Goal: Find specific page/section: Find specific page/section

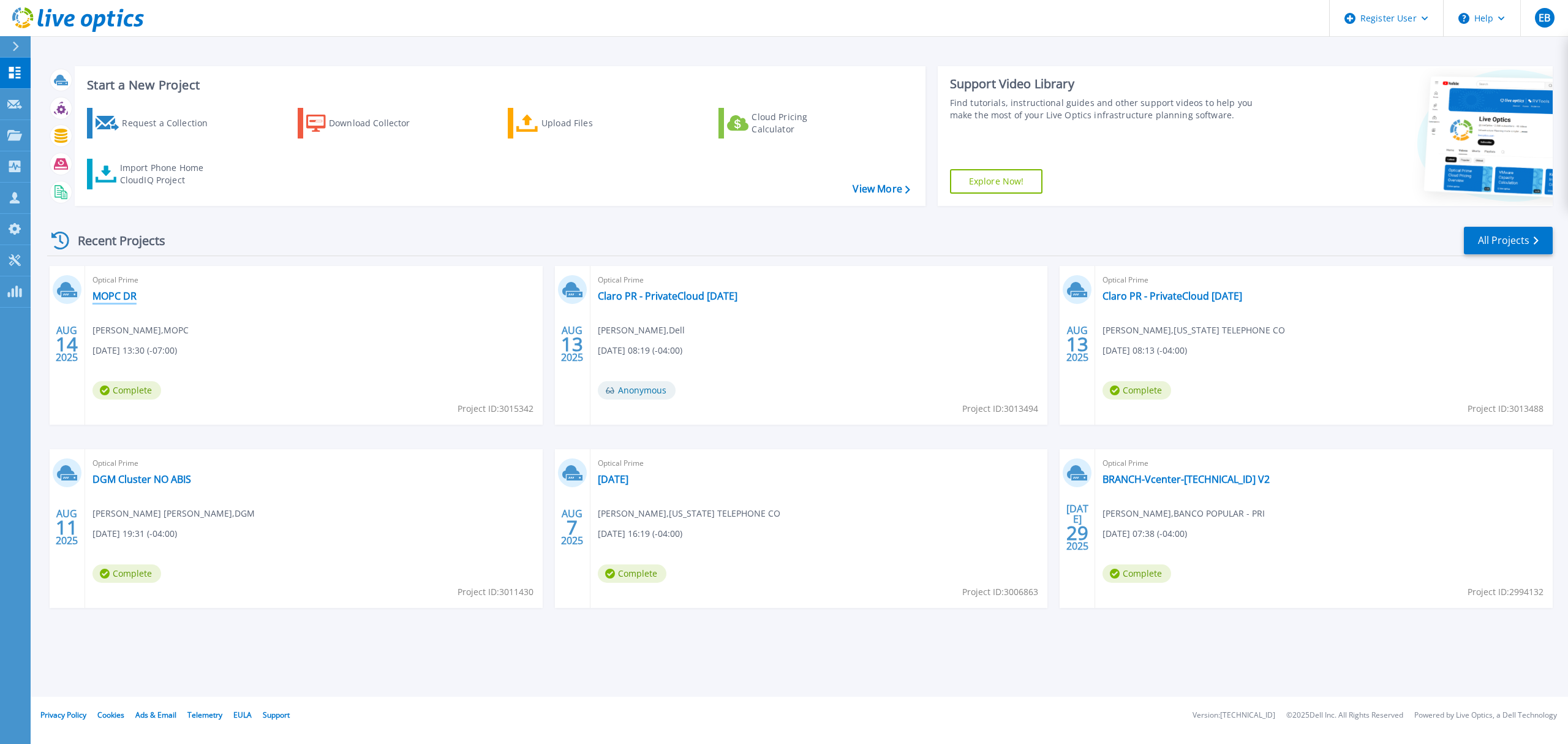
click at [105, 295] on link "MOPC DR" at bounding box center [114, 297] width 44 height 12
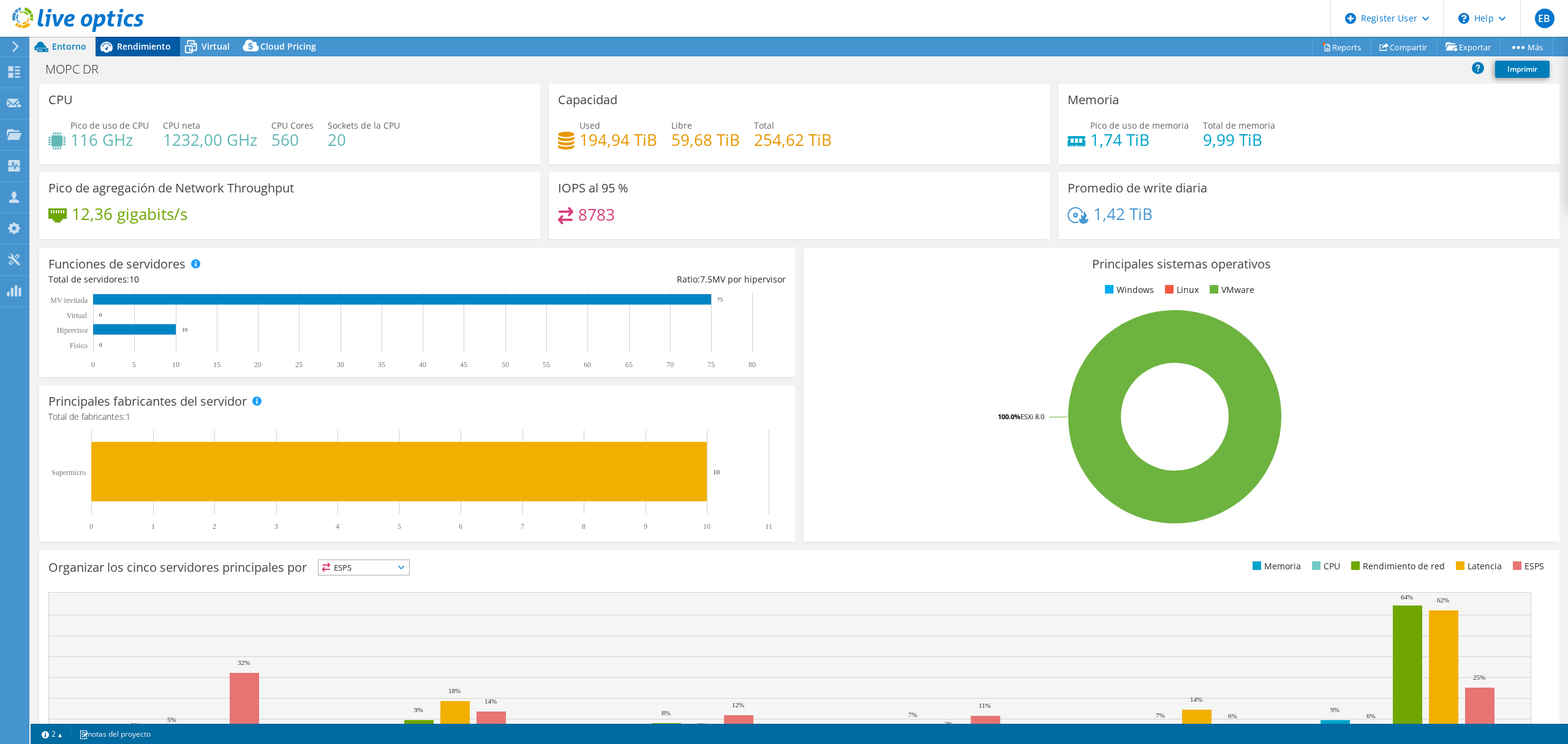
click at [136, 47] on span "Rendimiento" at bounding box center [143, 46] width 54 height 12
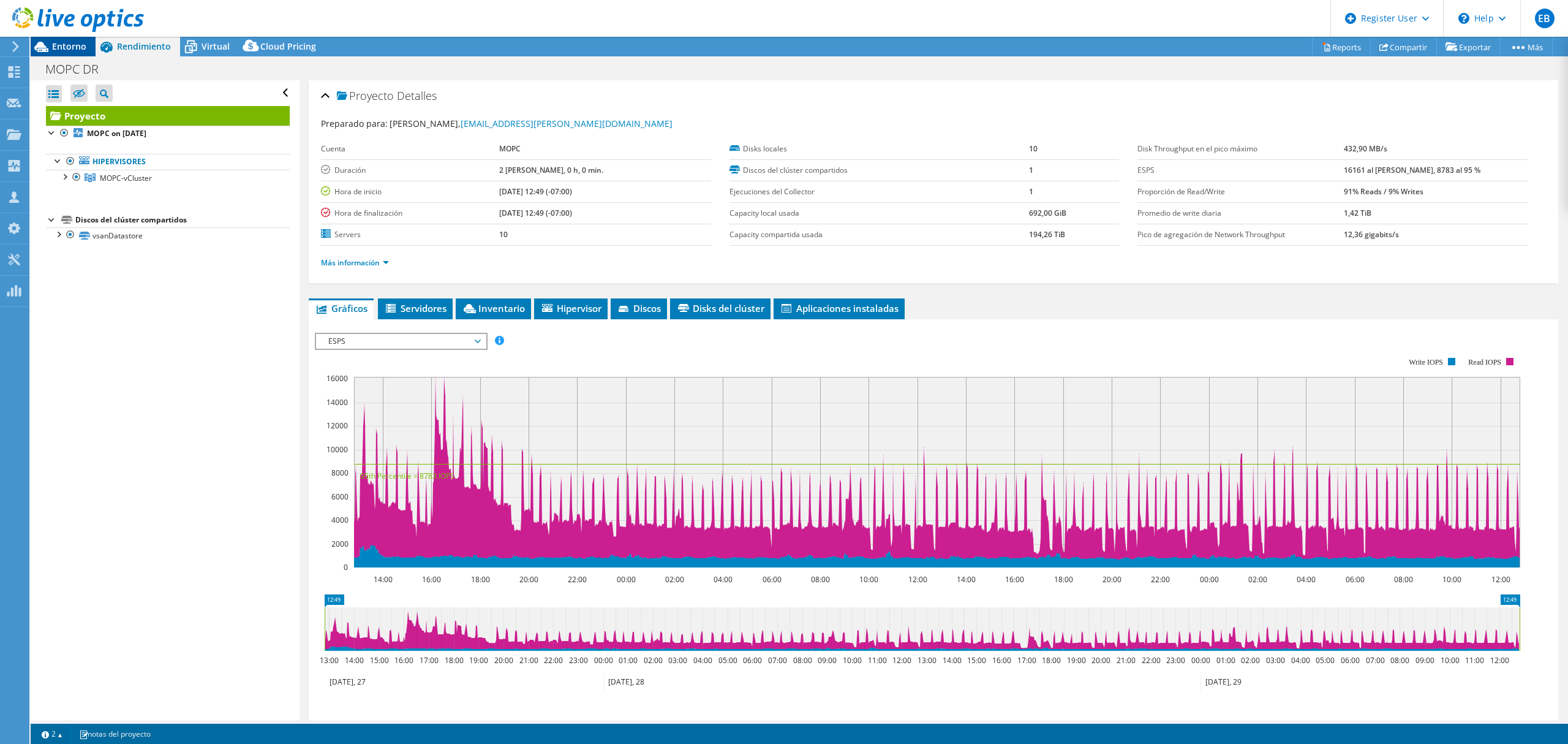
click at [47, 42] on icon at bounding box center [41, 47] width 22 height 22
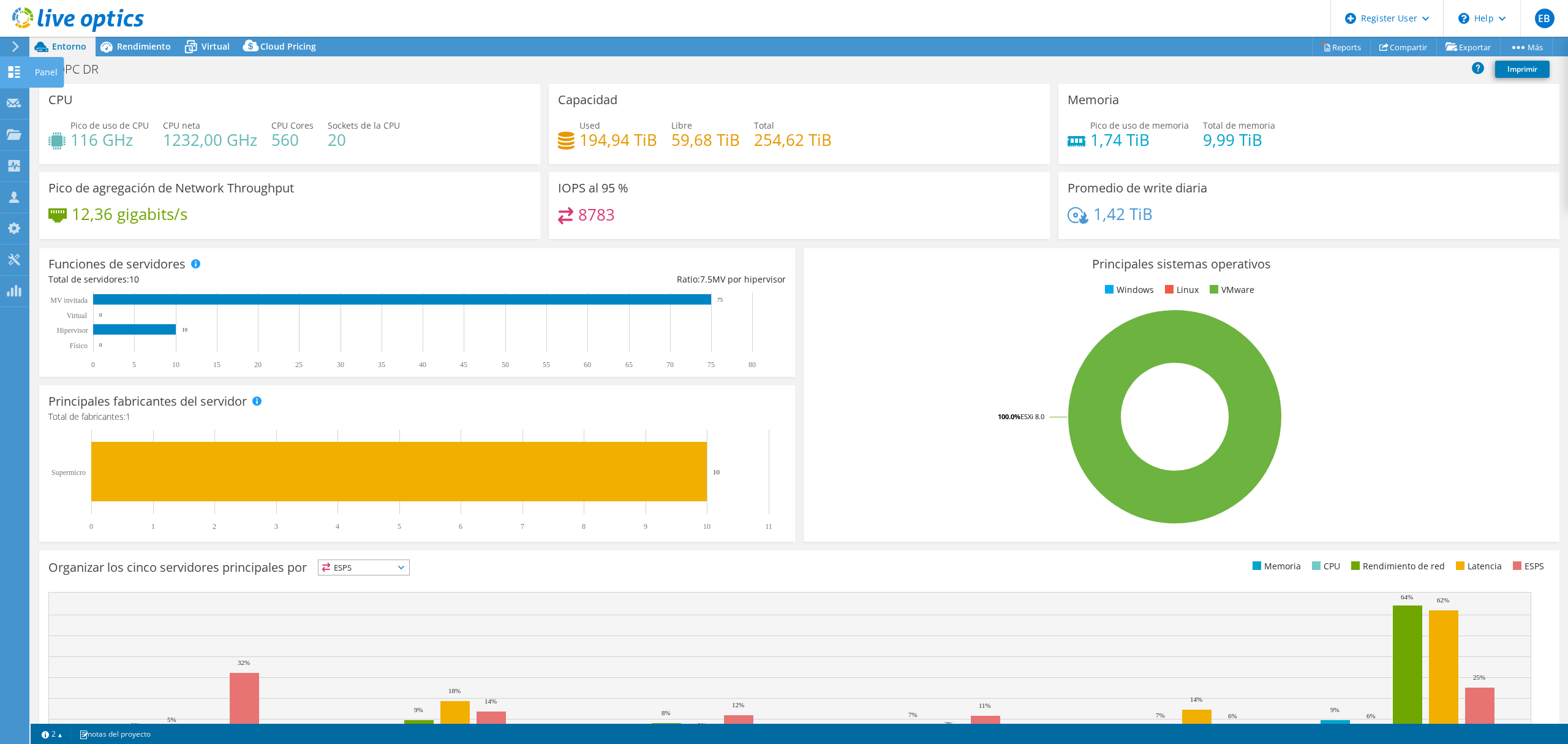
click at [19, 72] on icon at bounding box center [14, 72] width 15 height 12
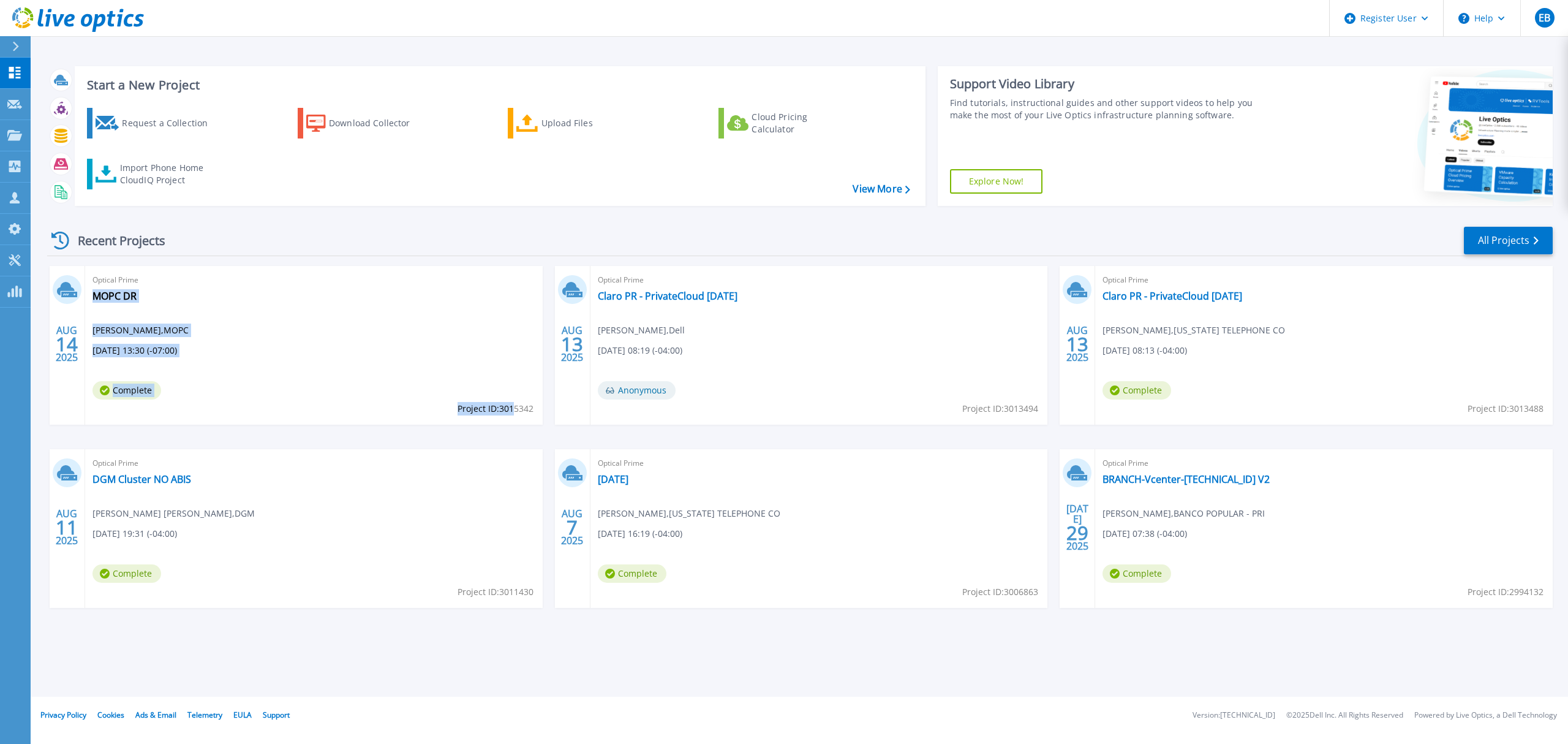
drag, startPoint x: 534, startPoint y: 409, endPoint x: 512, endPoint y: 412, distance: 22.2
click at [512, 412] on div "Optical Prime MOPC [PERSON_NAME] , MOPC [DATE] 13:30 (-07:00) Complete Project …" at bounding box center [313, 346] width 457 height 159
click at [496, 412] on span "Project ID: 3015342" at bounding box center [495, 409] width 76 height 13
drag, startPoint x: 501, startPoint y: 410, endPoint x: 538, endPoint y: 411, distance: 37.0
click at [538, 411] on div "Optical Prime MOPC DR Alexander López Vásquez , MOPC 08/14/2025, 13:30 (-07:00)…" at bounding box center [313, 346] width 457 height 159
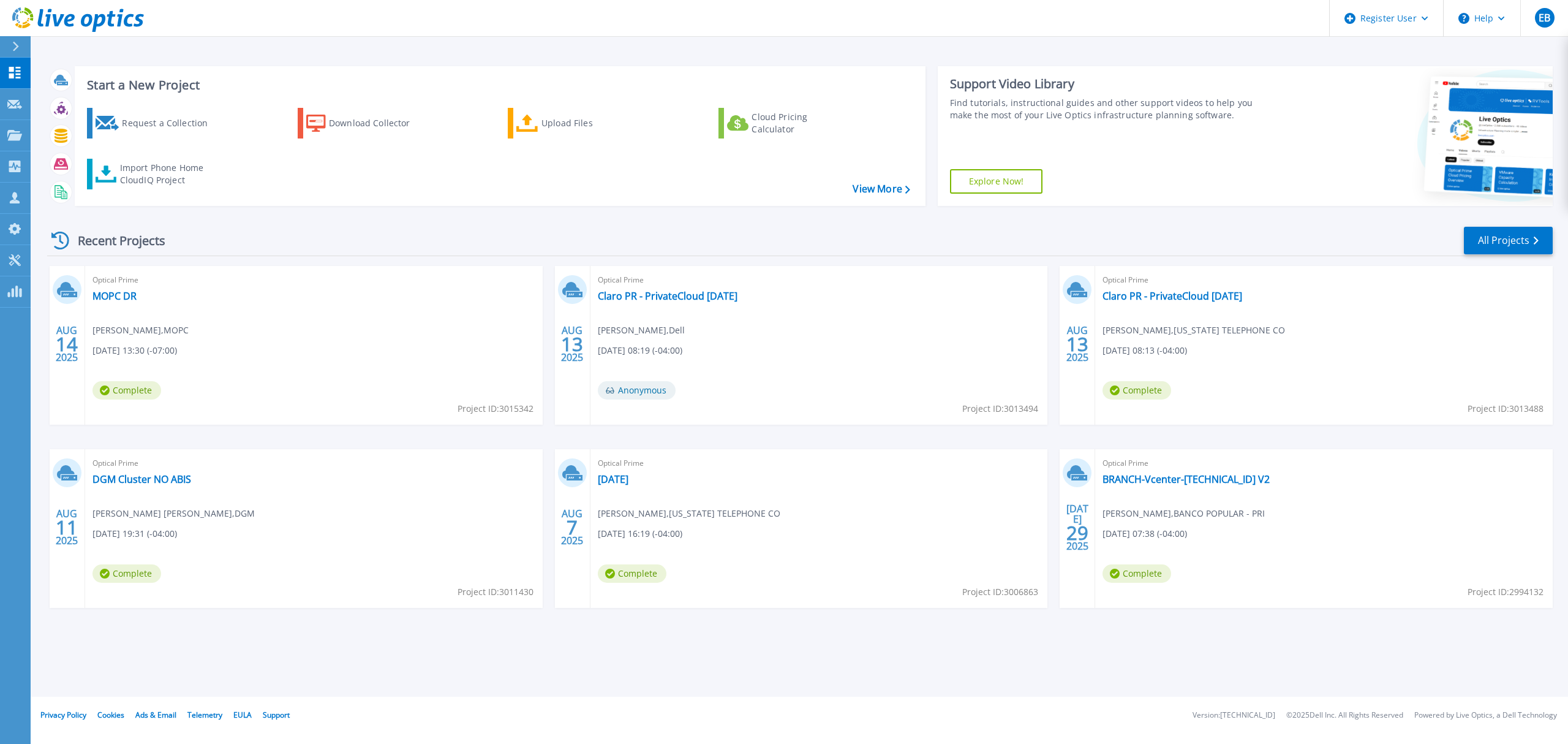
click at [532, 411] on span "Project ID: 3015342" at bounding box center [495, 409] width 76 height 13
drag, startPoint x: 500, startPoint y: 411, endPoint x: 532, endPoint y: 412, distance: 32.0
click at [532, 412] on span "Project ID: 3015342" at bounding box center [495, 409] width 76 height 13
copy span "3015342"
click at [105, 293] on link "MOPC DR" at bounding box center [114, 297] width 44 height 12
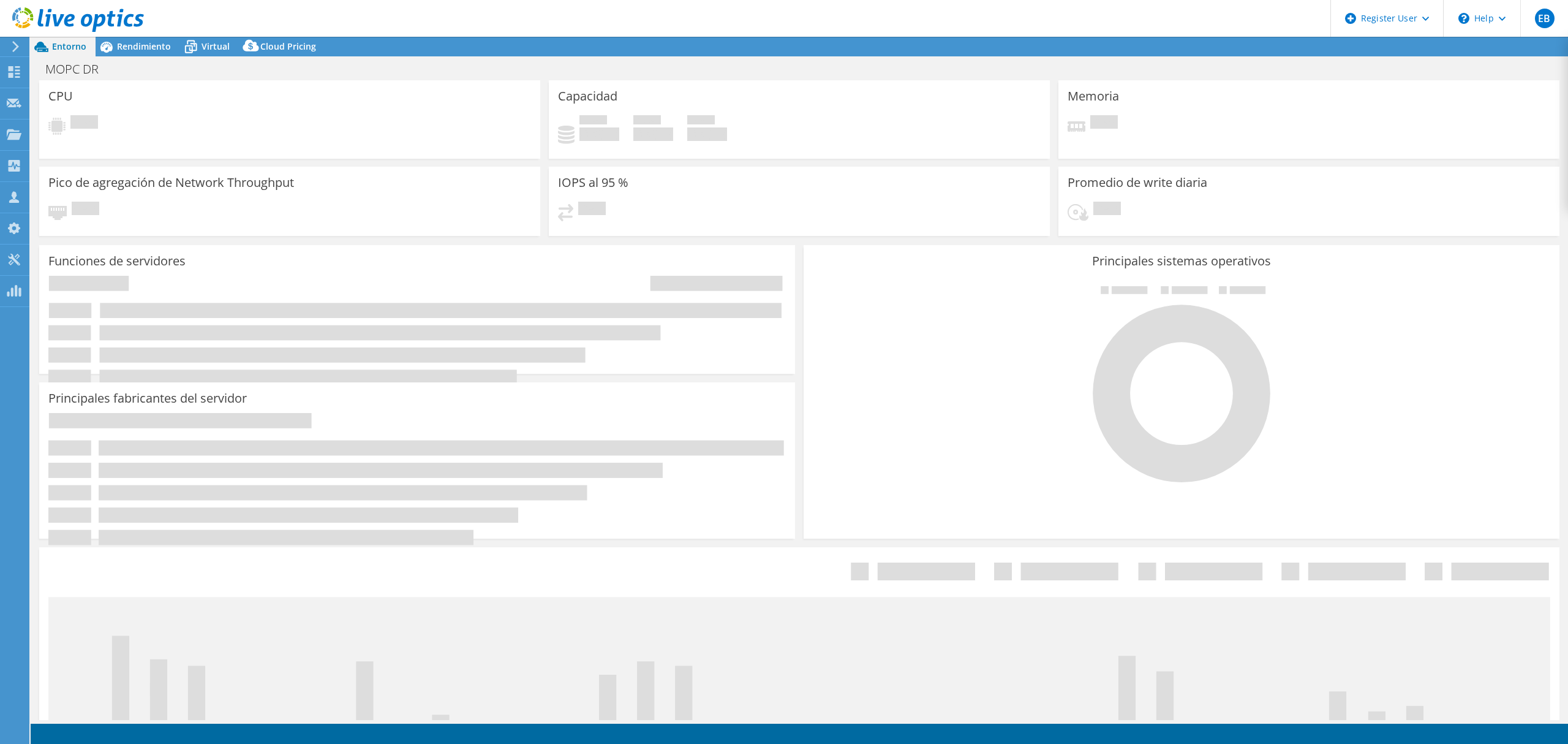
select select "USD"
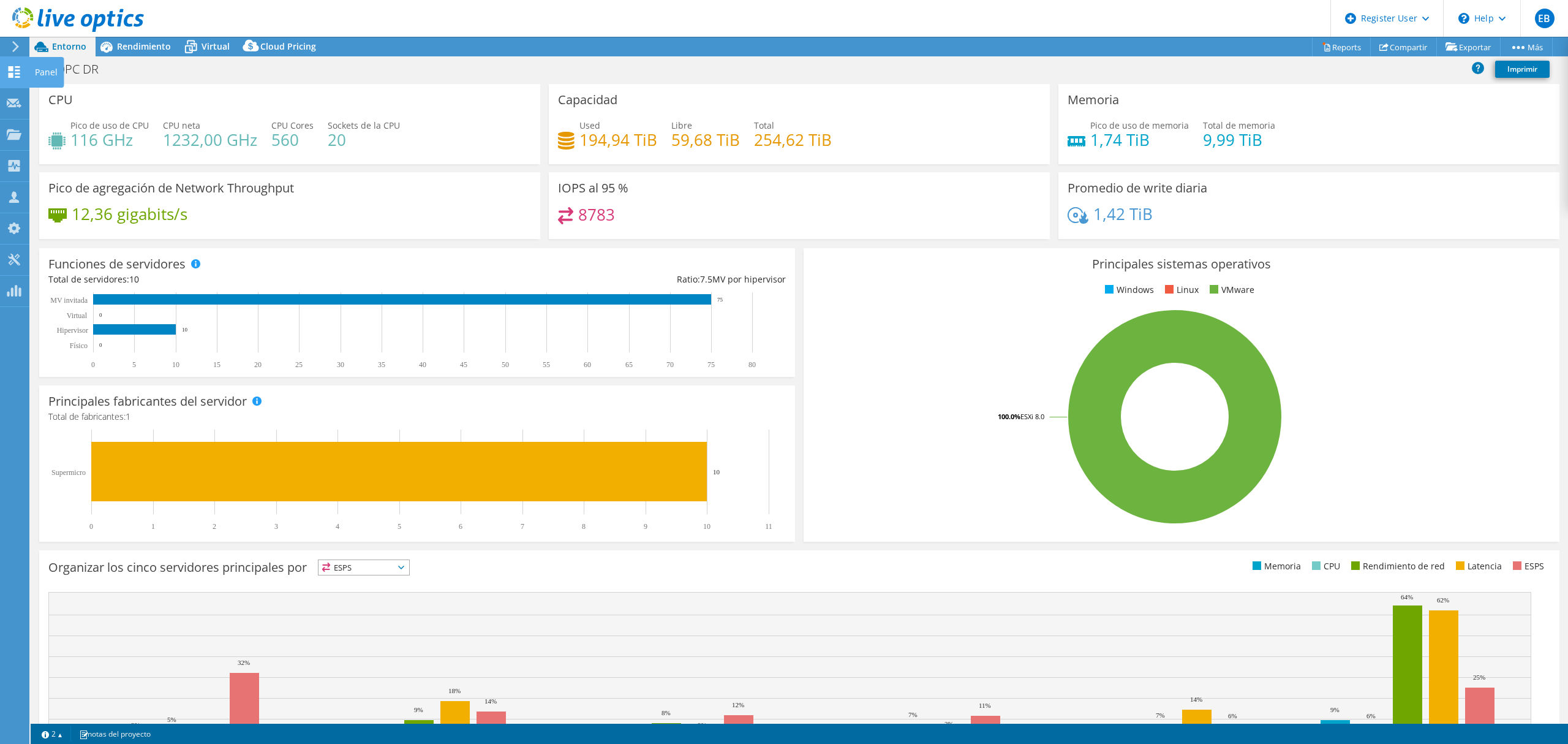
click at [7, 69] on icon at bounding box center [14, 72] width 15 height 12
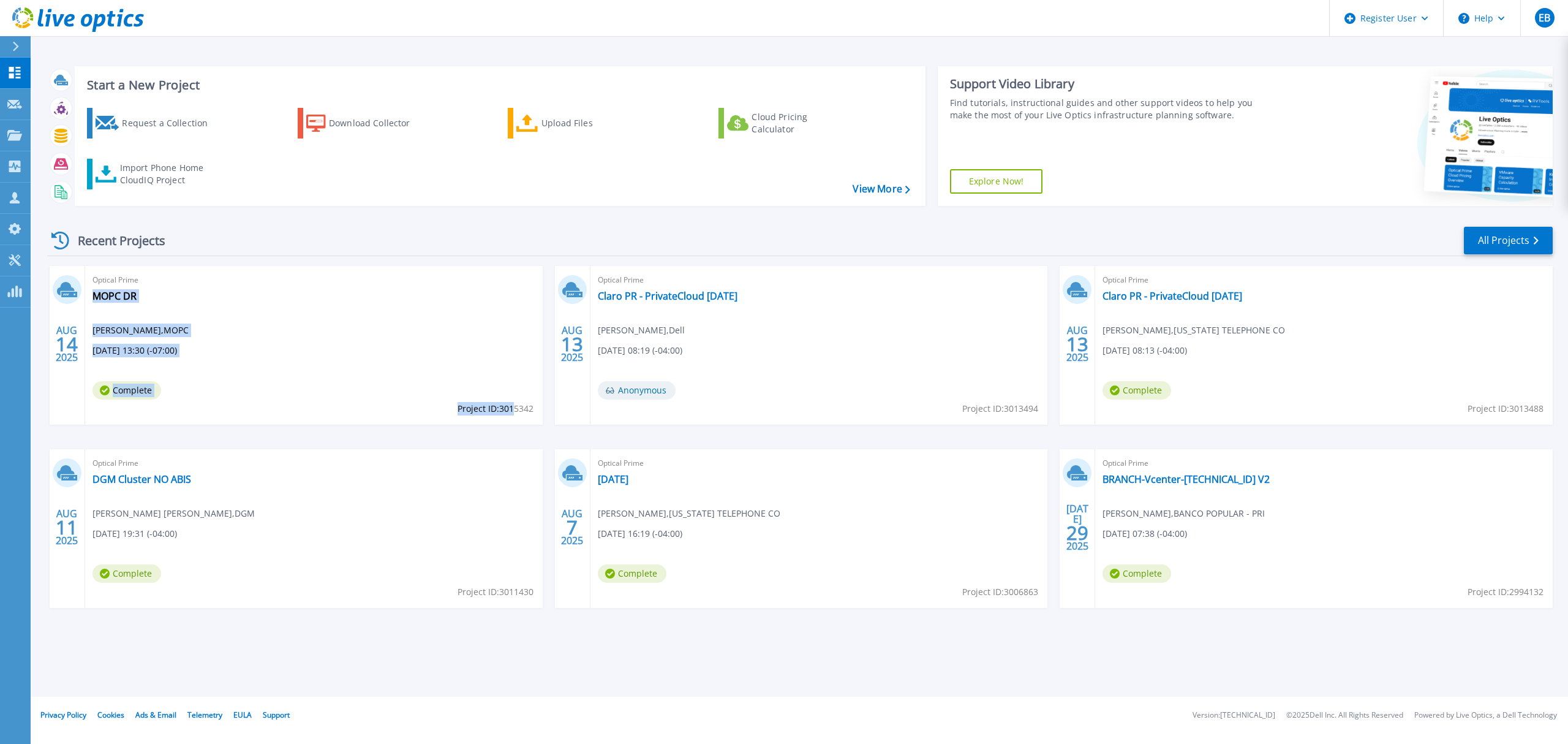
drag, startPoint x: 535, startPoint y: 409, endPoint x: 515, endPoint y: 413, distance: 20.4
click at [515, 413] on div "Optical Prime MOPC DR Alexander López Vásquez , MOPC 08/14/2025, 13:30 (-07:00)…" at bounding box center [313, 346] width 457 height 159
click at [518, 414] on span "Project ID: 3015342" at bounding box center [495, 409] width 76 height 13
drag, startPoint x: 500, startPoint y: 410, endPoint x: 532, endPoint y: 410, distance: 32.0
click at [532, 410] on span "Project ID: 3015342" at bounding box center [495, 409] width 76 height 13
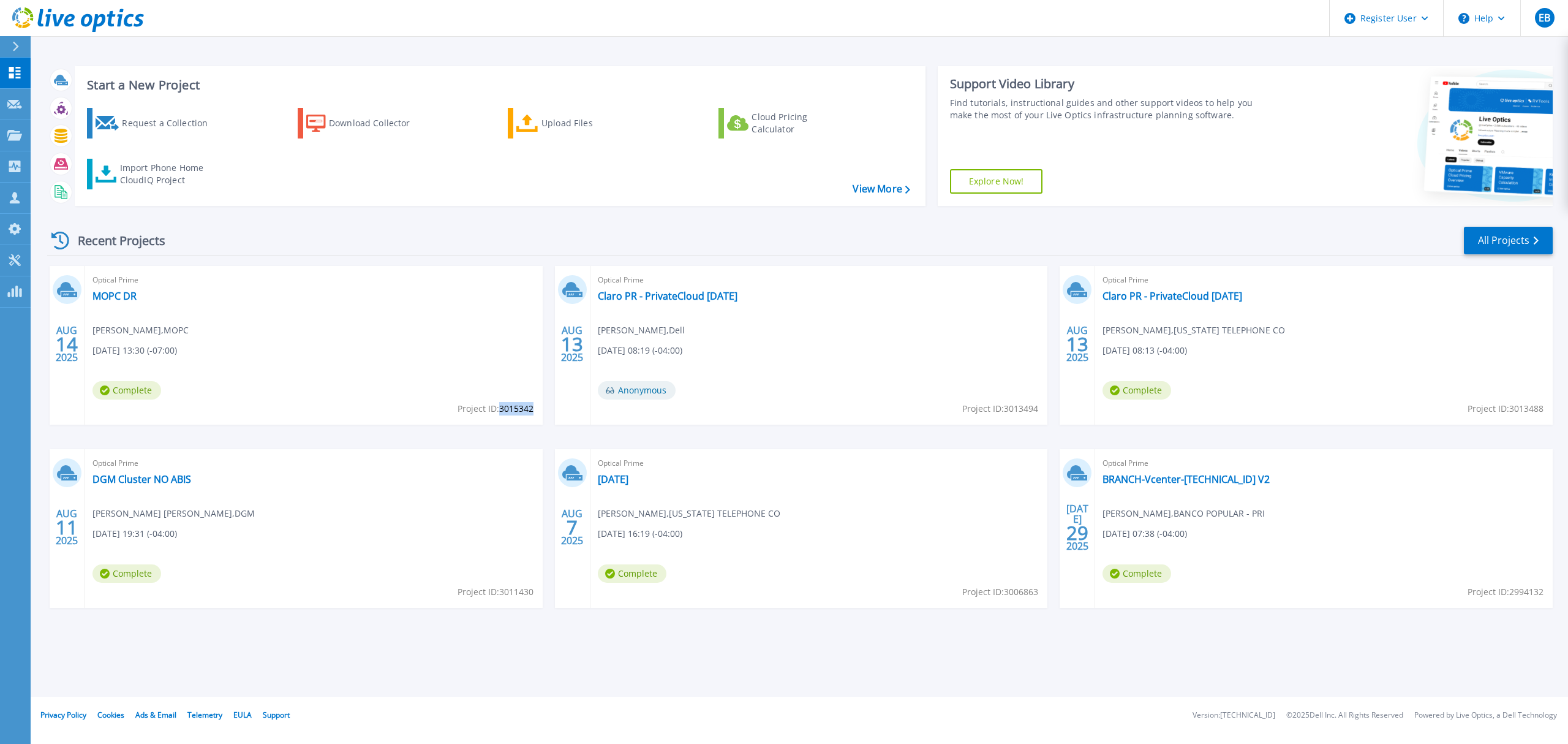
copy span "3015342"
click at [125, 297] on link "MOPC DR" at bounding box center [114, 297] width 44 height 12
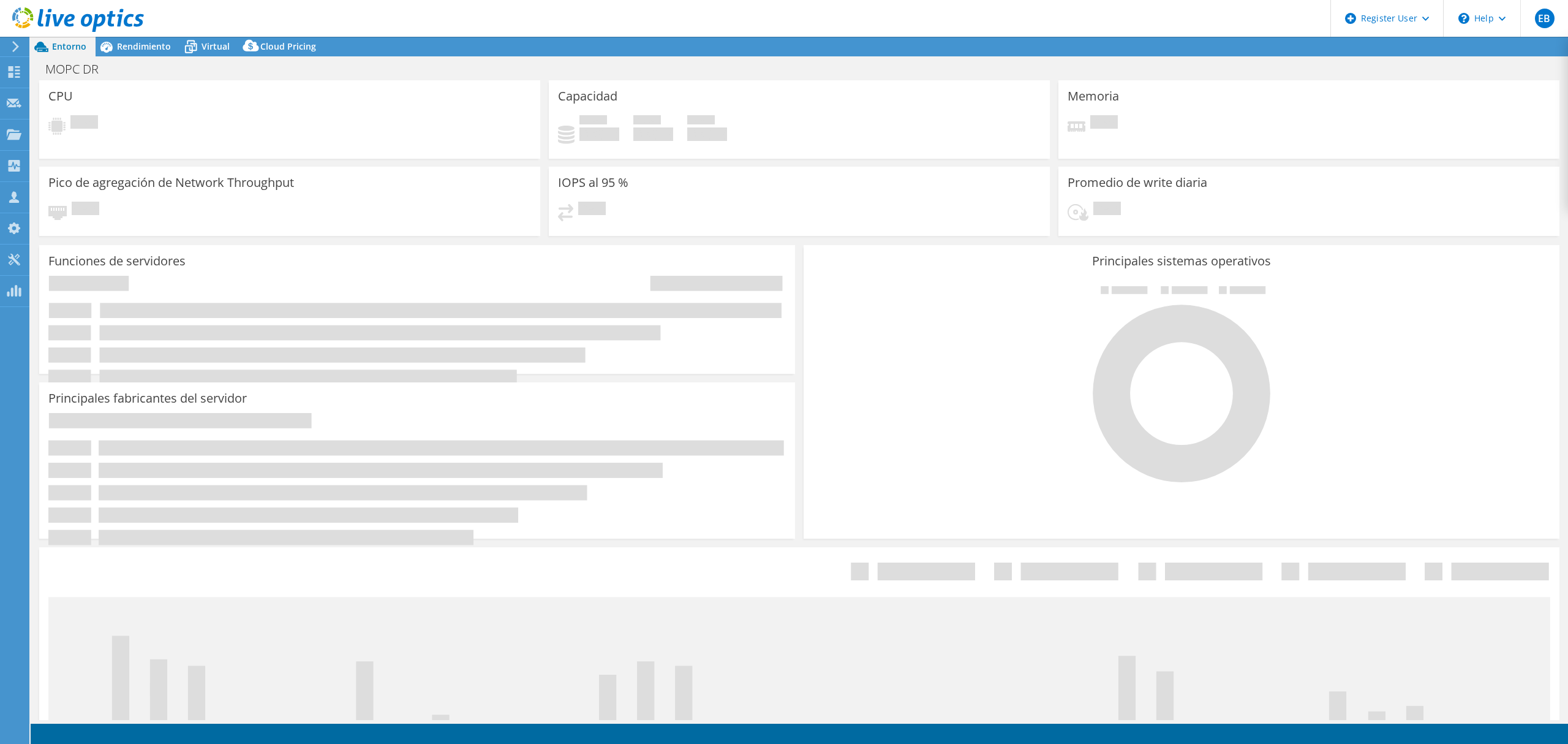
select select "USD"
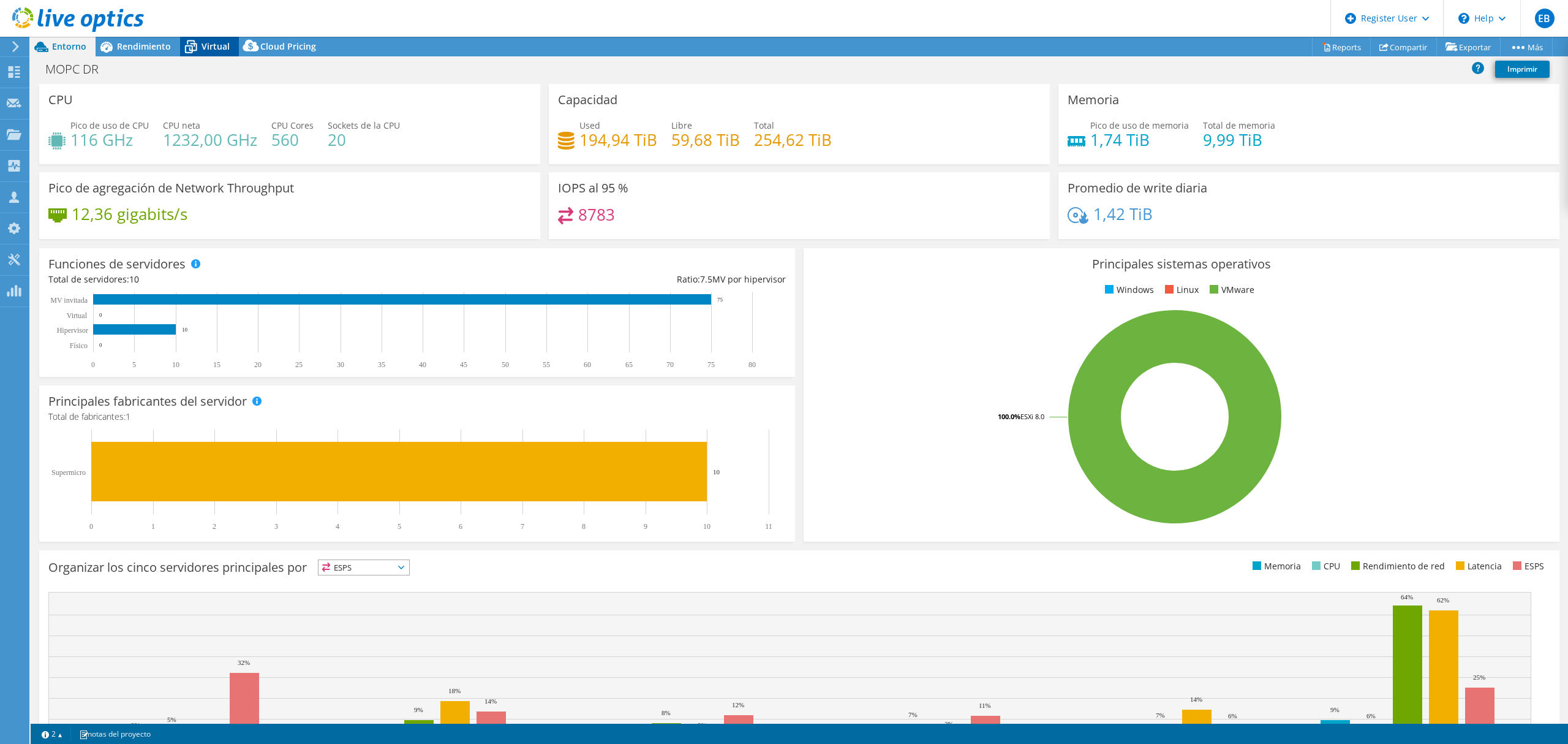
click at [201, 42] on span "Virtual" at bounding box center [215, 46] width 28 height 12
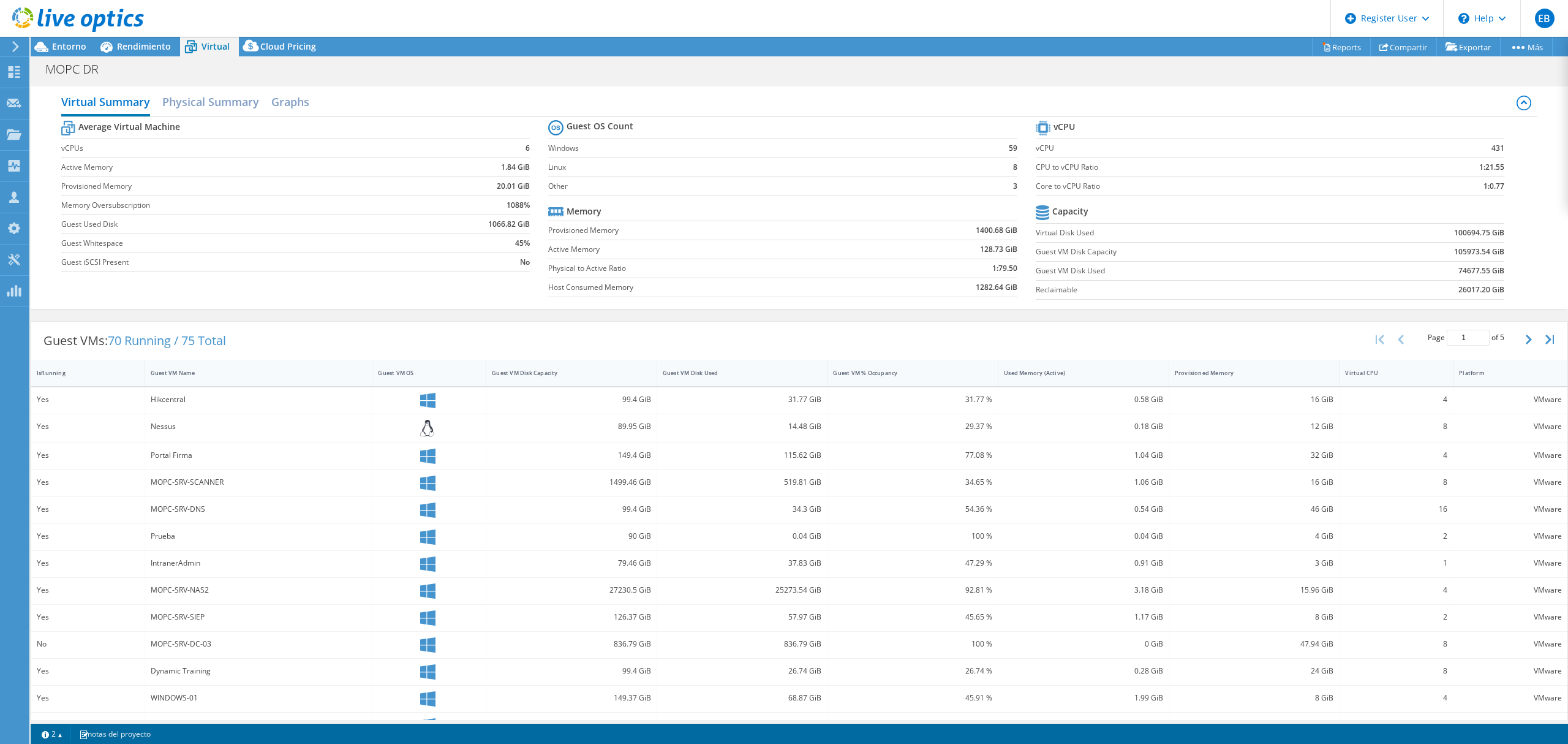
click at [117, 33] on link at bounding box center [78, 30] width 131 height 10
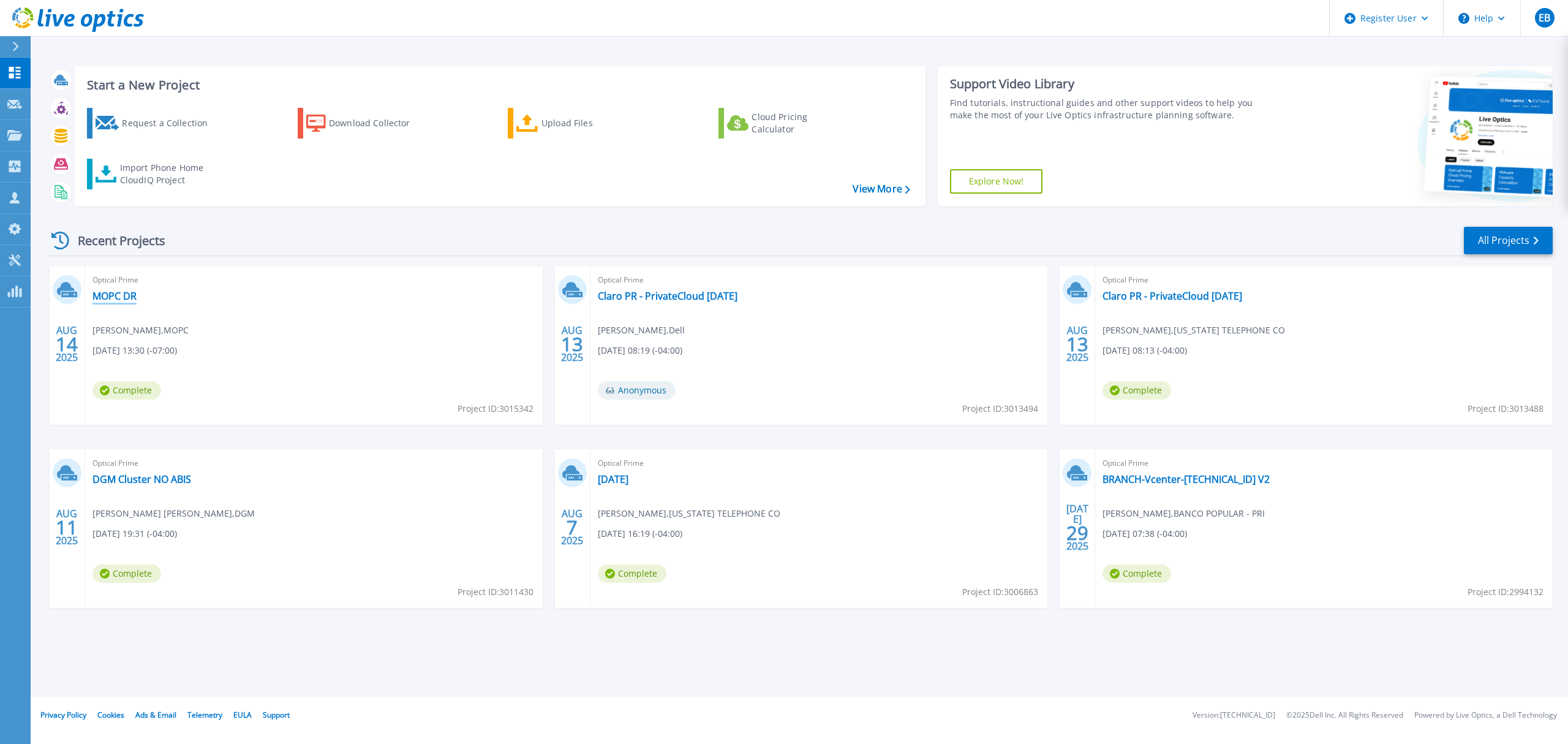
click at [125, 297] on link "MOPC DR" at bounding box center [114, 297] width 44 height 12
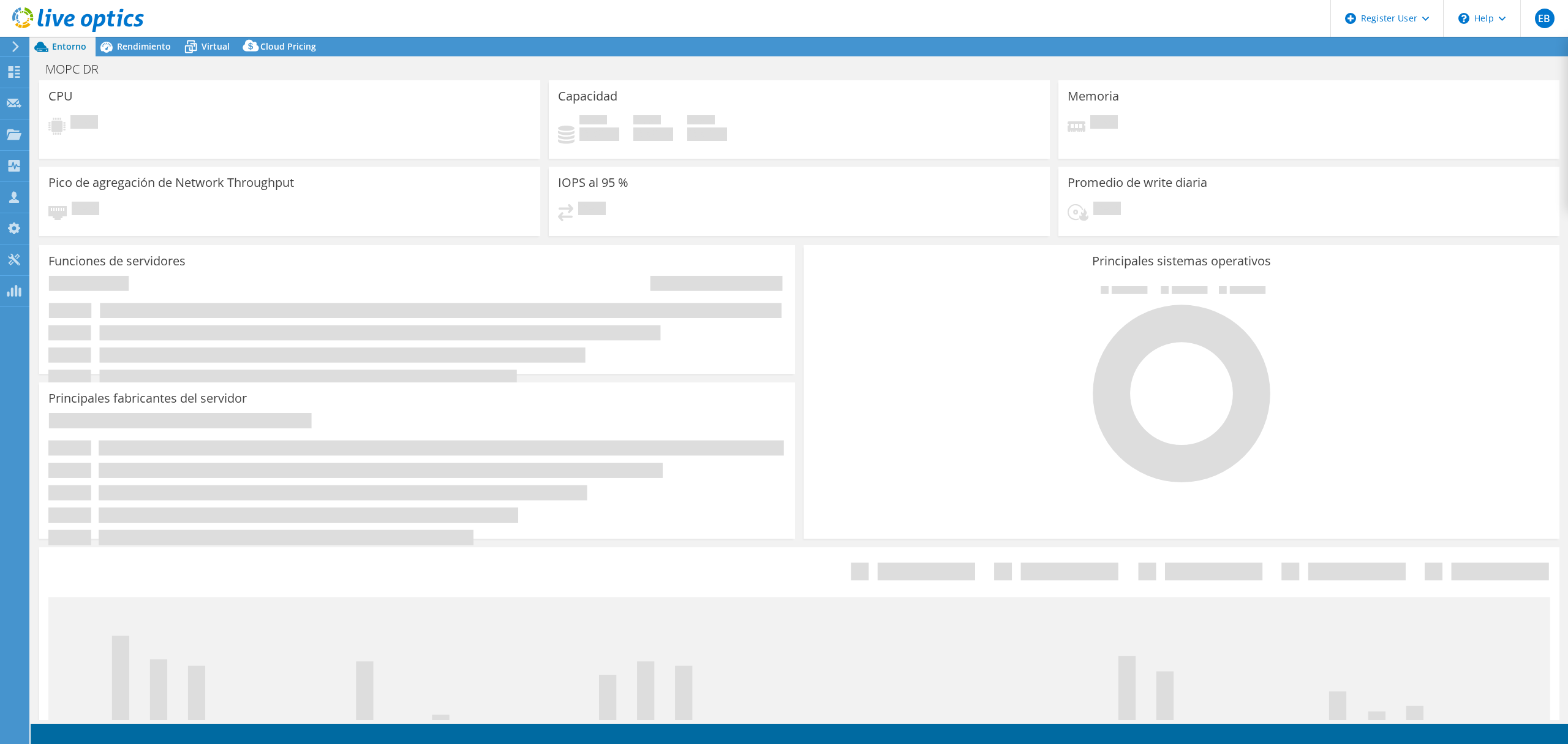
select select "USD"
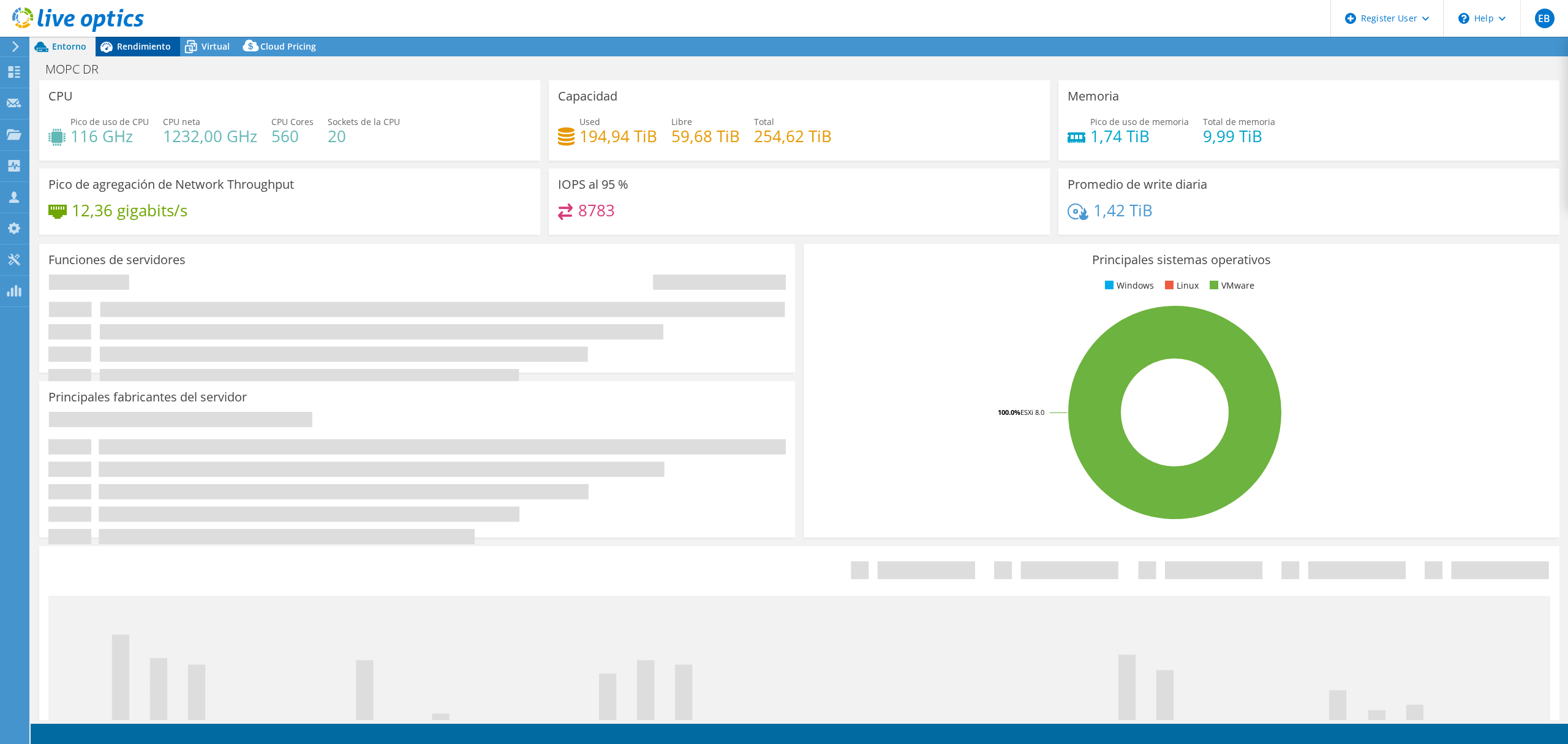
click at [147, 50] on span "Rendimiento" at bounding box center [143, 46] width 54 height 12
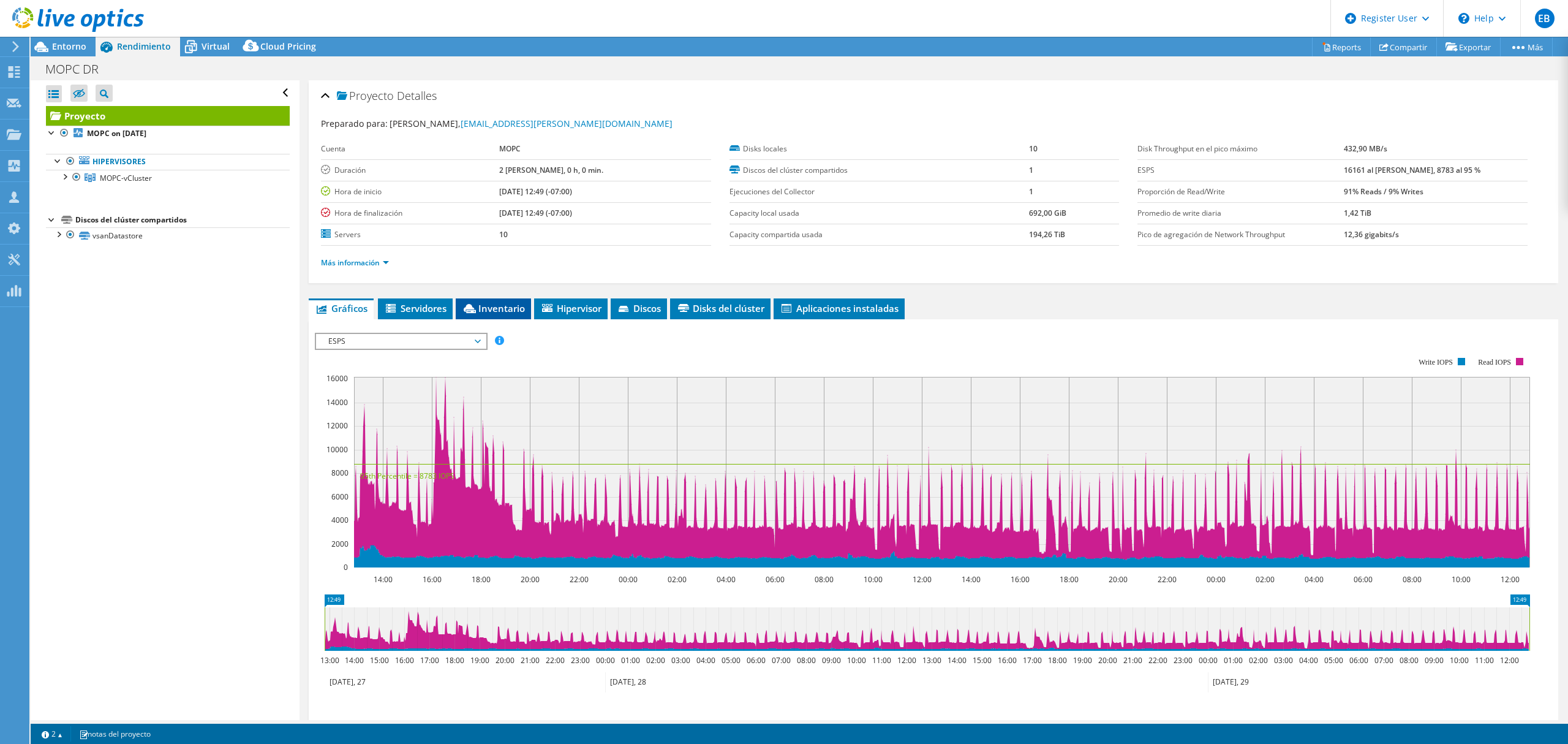
click at [517, 310] on span "Inventario" at bounding box center [493, 308] width 63 height 12
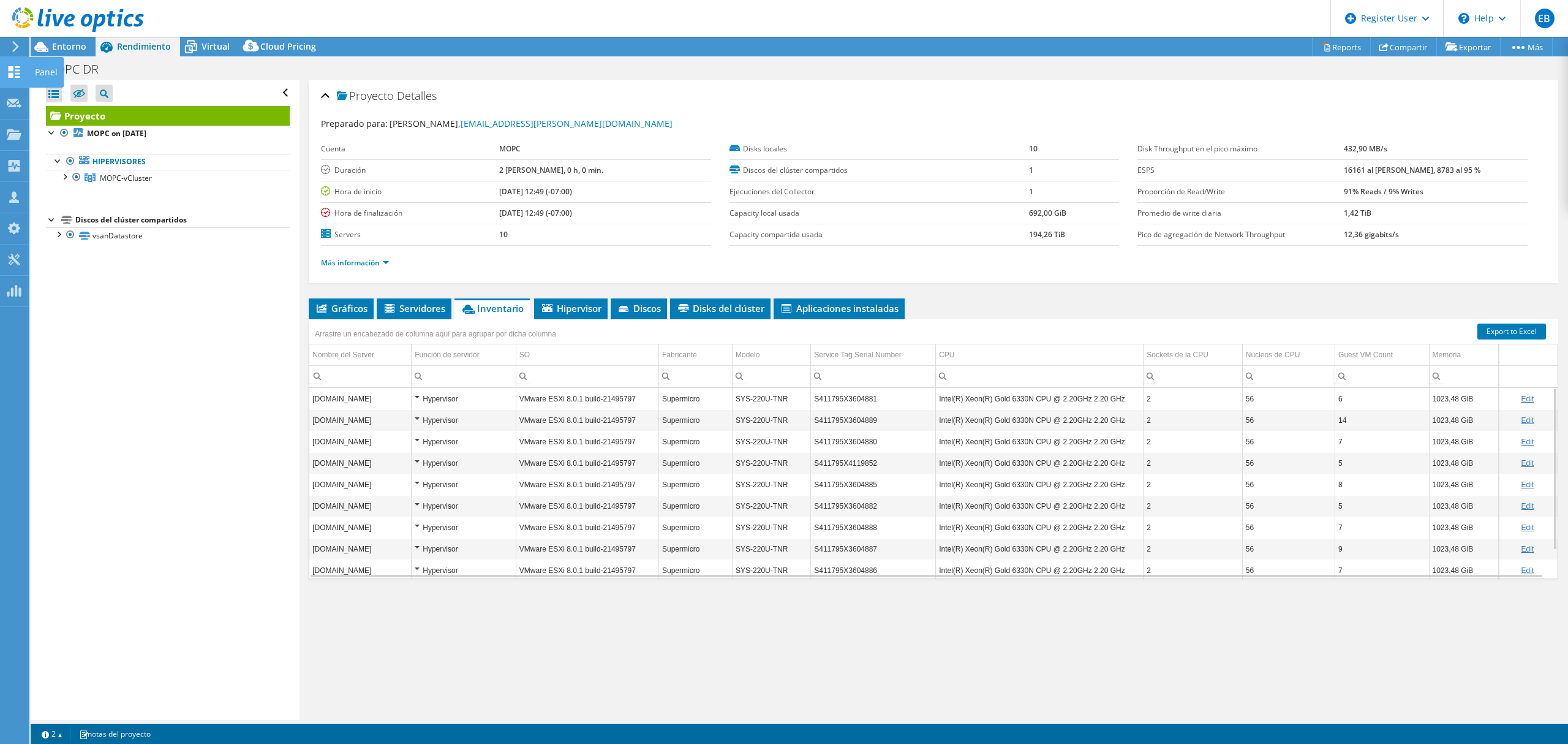
click at [13, 74] on icon at bounding box center [14, 72] width 15 height 12
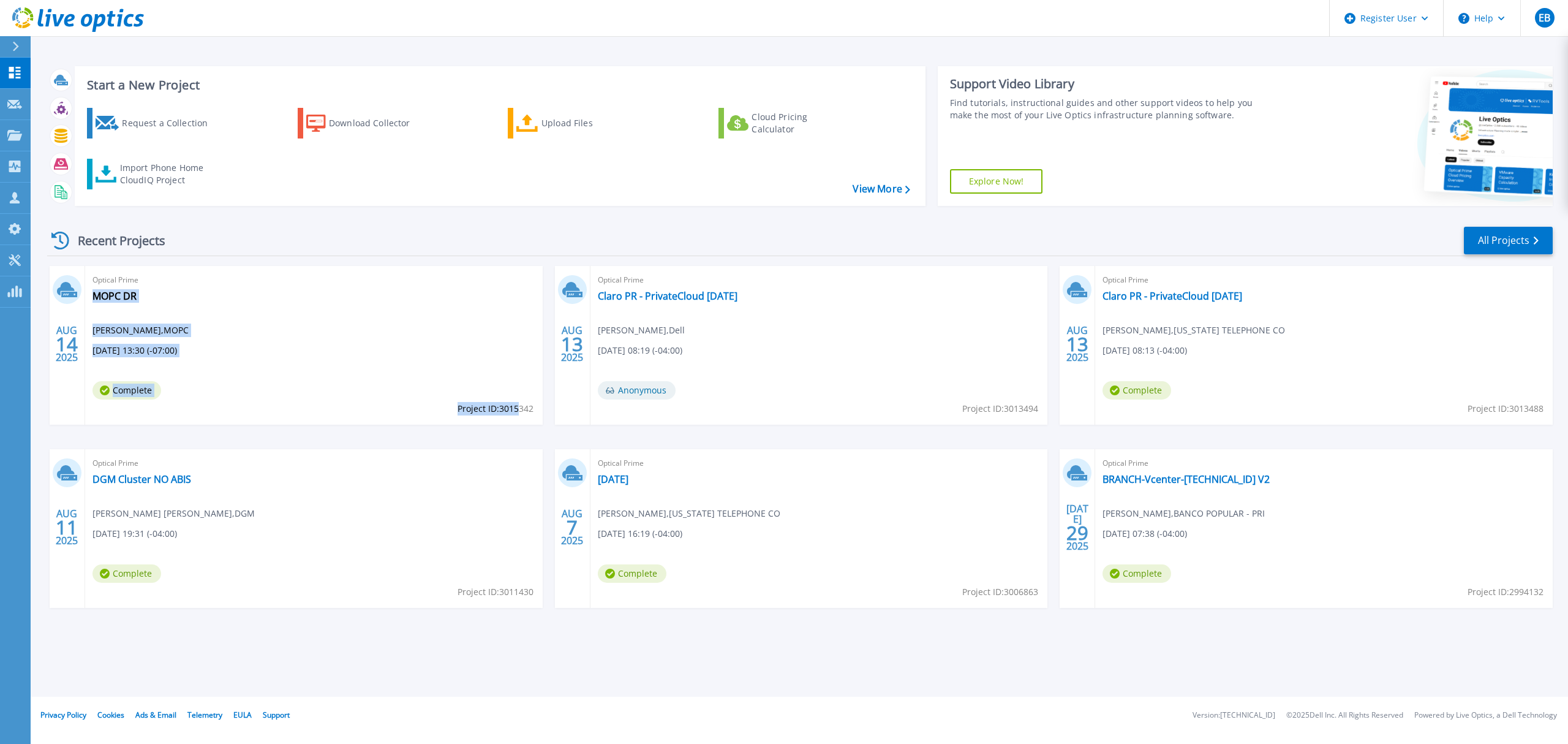
drag, startPoint x: 535, startPoint y: 407, endPoint x: 515, endPoint y: 413, distance: 20.9
click at [517, 413] on div "Optical Prime MOPC [PERSON_NAME] , MOPC [DATE] 13:30 (-07:00) Complete Project …" at bounding box center [313, 346] width 457 height 159
click at [498, 396] on div "Optical Prime MOPC [PERSON_NAME] , MOPC [DATE] 13:30 (-07:00) Complete Project …" at bounding box center [313, 346] width 457 height 159
click at [501, 412] on span "Project ID: 3015342" at bounding box center [495, 409] width 76 height 13
drag, startPoint x: 499, startPoint y: 409, endPoint x: 532, endPoint y: 409, distance: 33.0
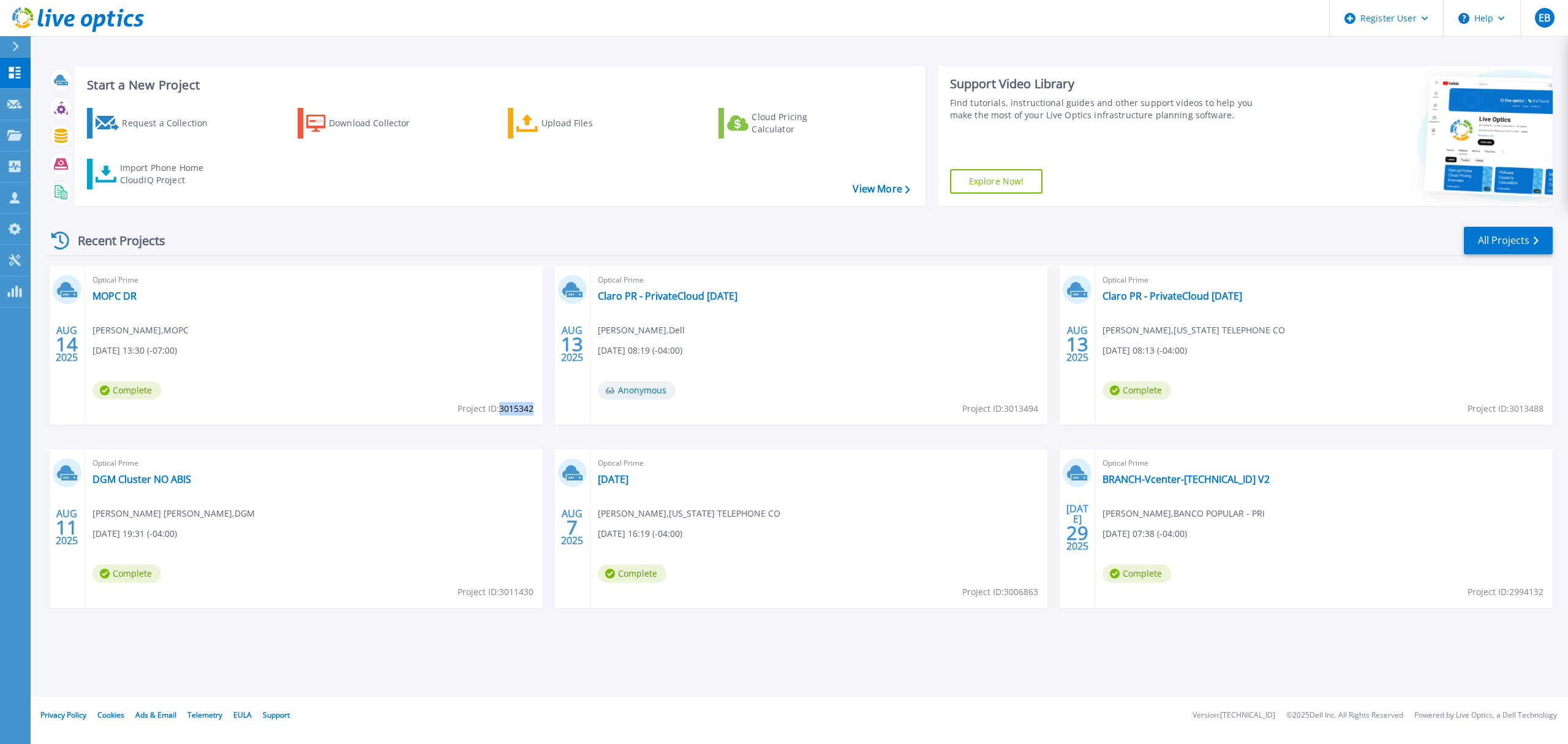
click at [532, 409] on span "Project ID: 3015342" at bounding box center [495, 409] width 76 height 13
copy span "3015342"
